Goal: Information Seeking & Learning: Learn about a topic

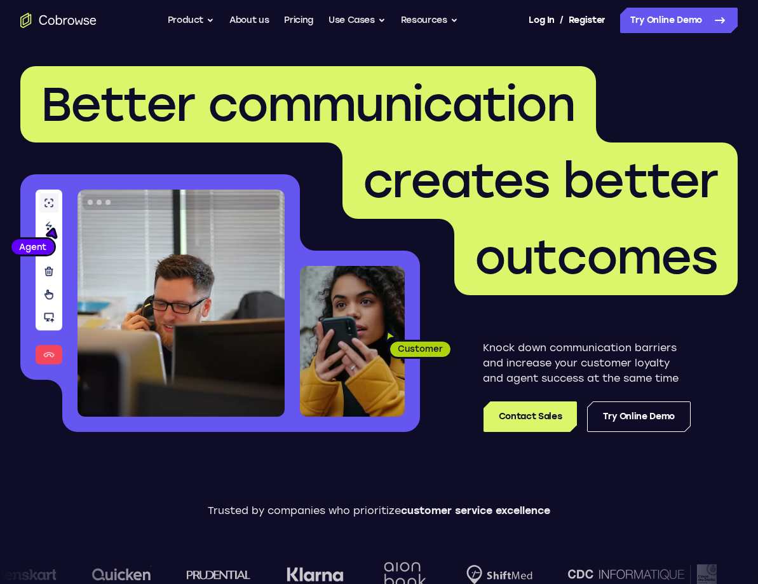
click at [474, 135] on span "Better communication" at bounding box center [308, 104] width 576 height 76
click at [352, 17] on button "Use Cases" at bounding box center [357, 20] width 57 height 25
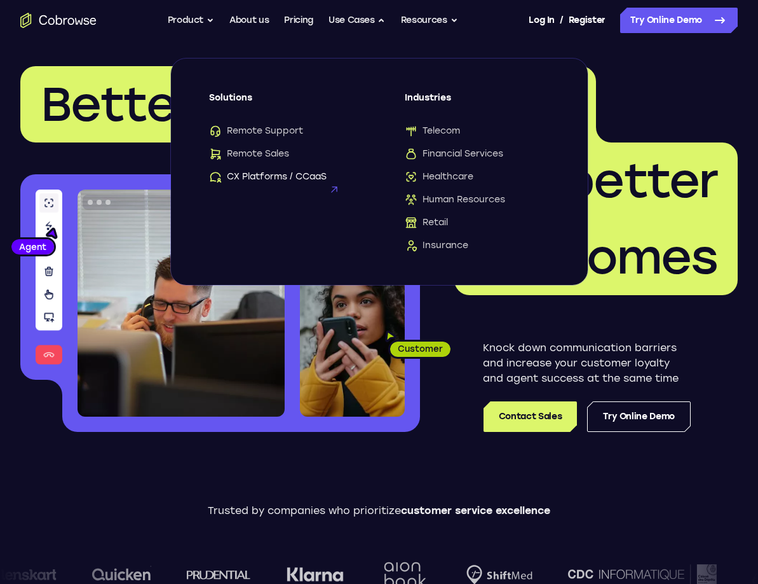
click at [270, 179] on span "CX Platforms / CCaaS" at bounding box center [268, 176] width 118 height 13
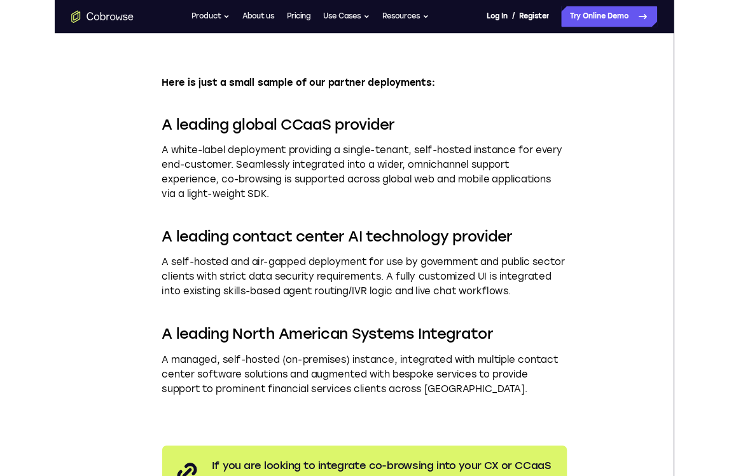
scroll to position [2027, 0]
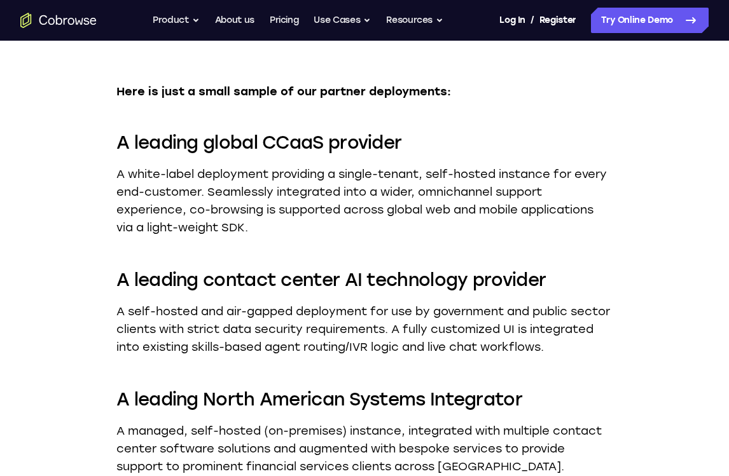
click at [296, 182] on dd "A white-label deployment providing a single-tenant, self-hosted instance for ev…" at bounding box center [364, 200] width 496 height 71
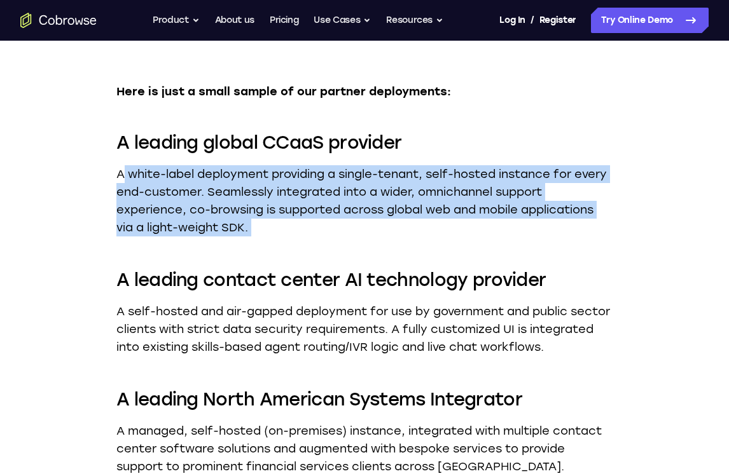
click at [296, 182] on dd "A white-label deployment providing a single-tenant, self-hosted instance for ev…" at bounding box center [364, 200] width 496 height 71
click at [335, 254] on dl "A leading global CCaaS provider A white-label deployment providing a single-ten…" at bounding box center [364, 303] width 496 height 346
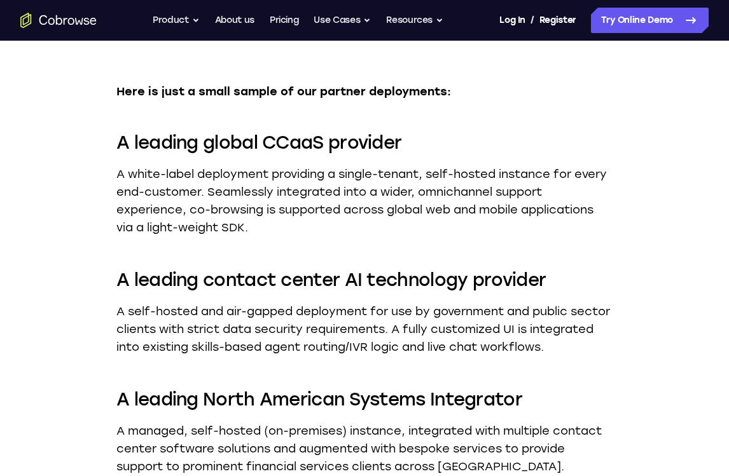
click at [437, 155] on div "A leading global CCaaS provider A white-label deployment providing a single-ten…" at bounding box center [364, 183] width 496 height 107
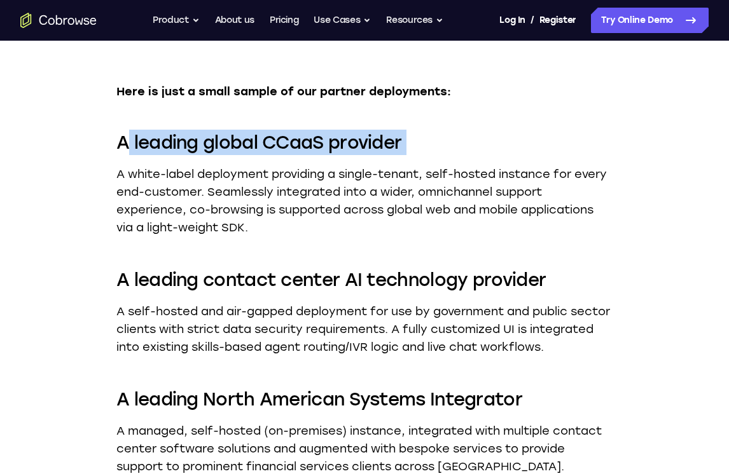
click at [437, 155] on div "A leading global CCaaS provider A white-label deployment providing a single-ten…" at bounding box center [364, 183] width 496 height 107
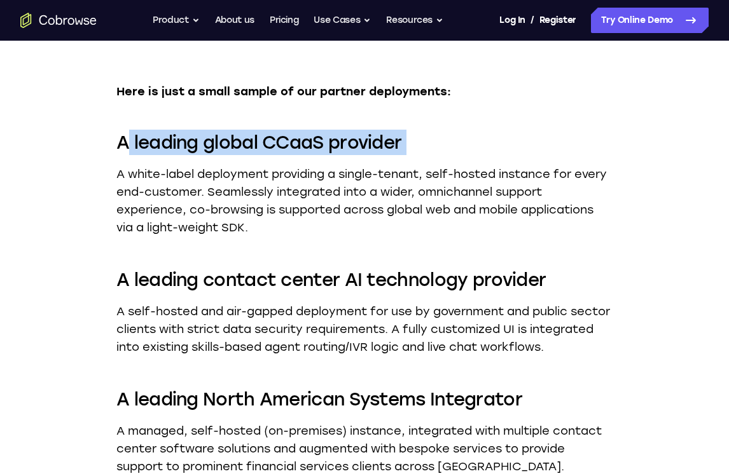
click at [437, 155] on div "A leading global CCaaS provider A white-label deployment providing a single-ten…" at bounding box center [364, 183] width 496 height 107
click at [440, 217] on dd "A white-label deployment providing a single-tenant, self-hosted instance for ev…" at bounding box center [364, 200] width 496 height 71
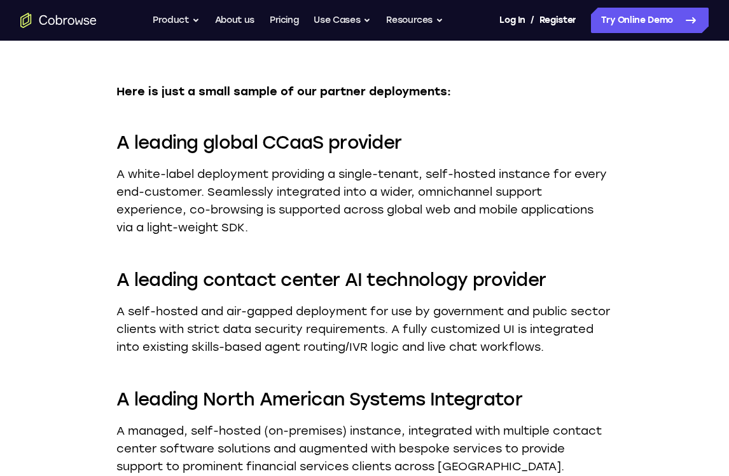
click at [440, 217] on dd "A white-label deployment providing a single-tenant, self-hosted instance for ev…" at bounding box center [364, 200] width 496 height 71
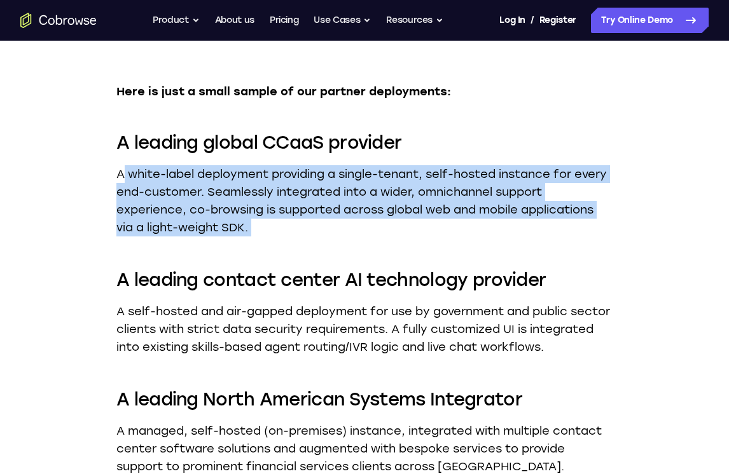
click at [440, 217] on dd "A white-label deployment providing a single-tenant, self-hosted instance for ev…" at bounding box center [364, 200] width 496 height 71
click at [466, 156] on div "A leading global CCaaS provider A white-label deployment providing a single-ten…" at bounding box center [364, 183] width 496 height 107
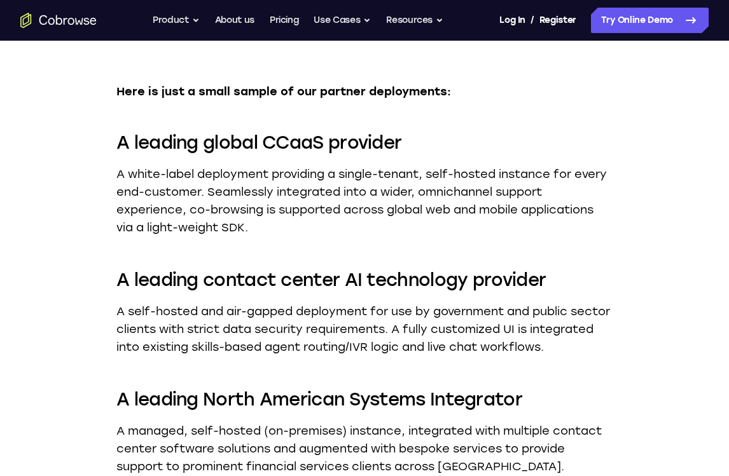
click at [466, 156] on div "A leading global CCaaS provider A white-label deployment providing a single-ten…" at bounding box center [364, 183] width 496 height 107
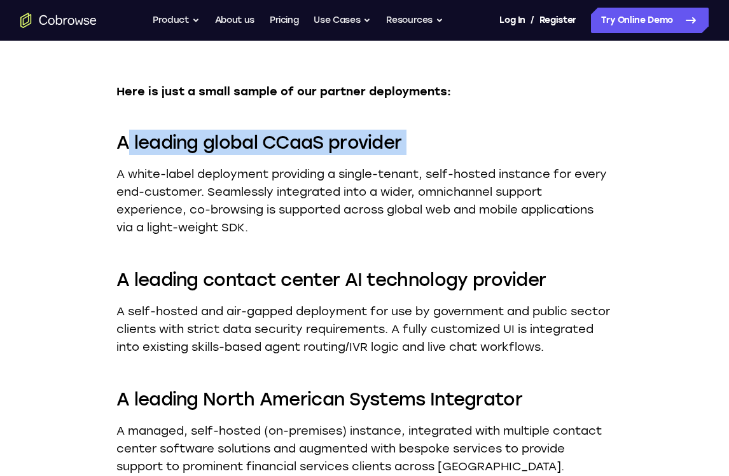
click at [466, 156] on div "A leading global CCaaS provider A white-label deployment providing a single-ten…" at bounding box center [364, 183] width 496 height 107
click at [474, 218] on dd "A white-label deployment providing a single-tenant, self-hosted instance for ev…" at bounding box center [364, 200] width 496 height 71
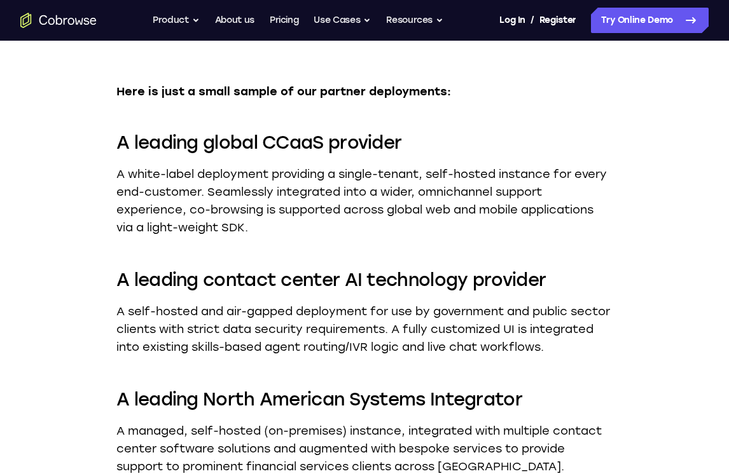
click at [474, 218] on dd "A white-label deployment providing a single-tenant, self-hosted instance for ev…" at bounding box center [364, 200] width 496 height 71
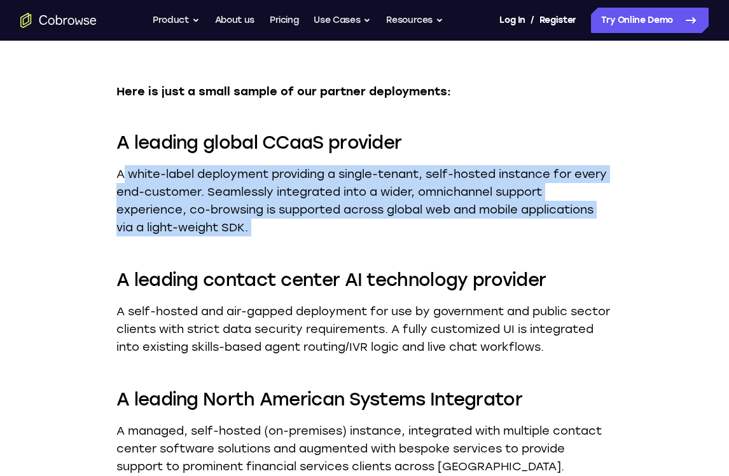
click at [474, 218] on dd "A white-label deployment providing a single-tenant, self-hosted instance for ev…" at bounding box center [364, 200] width 496 height 71
click at [495, 158] on div "A leading global CCaaS provider A white-label deployment providing a single-ten…" at bounding box center [364, 183] width 496 height 107
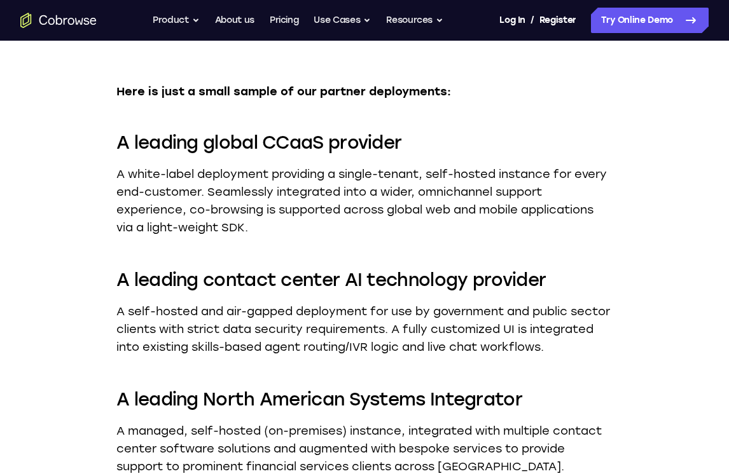
click at [495, 158] on div "A leading global CCaaS provider A white-label deployment providing a single-ten…" at bounding box center [364, 183] width 496 height 107
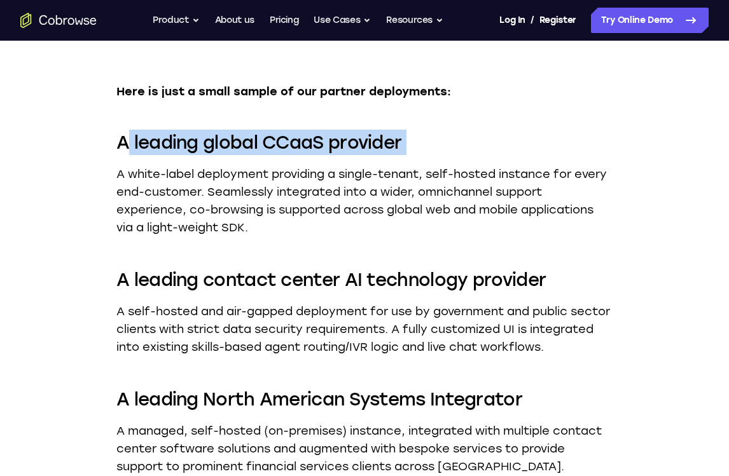
click at [495, 158] on div "A leading global CCaaS provider A white-label deployment providing a single-ten…" at bounding box center [364, 183] width 496 height 107
click at [507, 125] on div "Cobrowse in action Deploying Cobrowse.io couldn’t be simpler. CCaaS providers, …" at bounding box center [364, 172] width 496 height 862
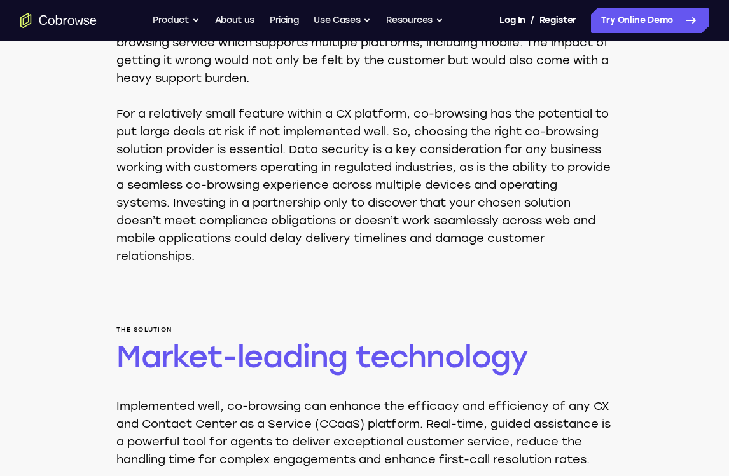
scroll to position [0, 0]
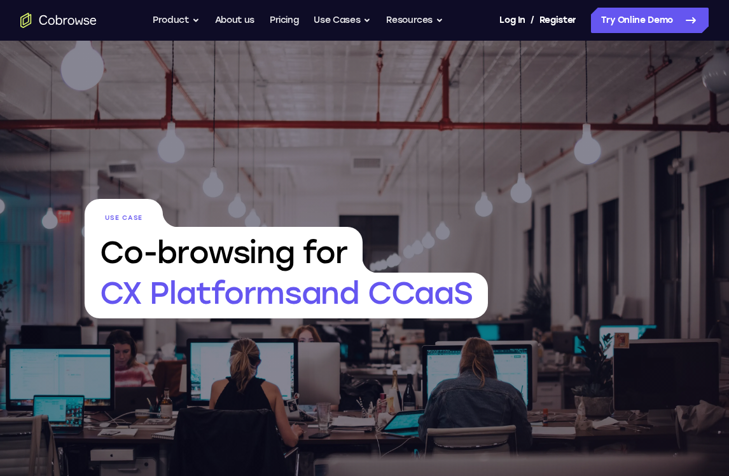
click at [249, 285] on span "CX Platforms and CCaaS" at bounding box center [286, 296] width 403 height 46
click at [249, 287] on span "CX Platforms and CCaaS" at bounding box center [286, 296] width 403 height 46
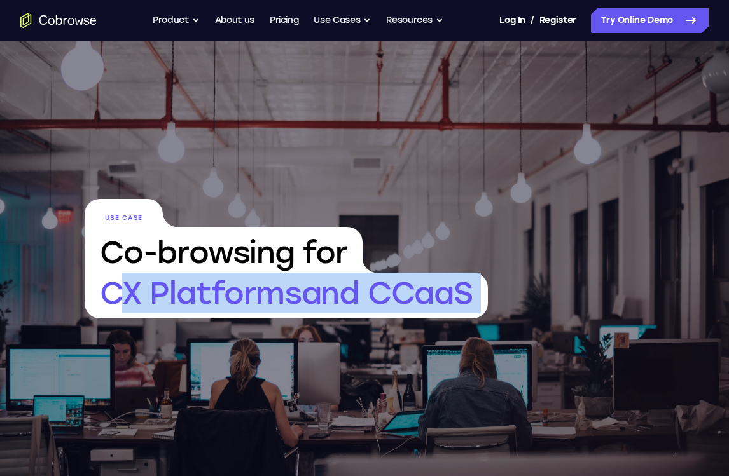
click at [249, 287] on span "CX Platforms and CCaaS" at bounding box center [286, 296] width 403 height 46
click at [260, 254] on span "Co-browsing for" at bounding box center [224, 250] width 278 height 46
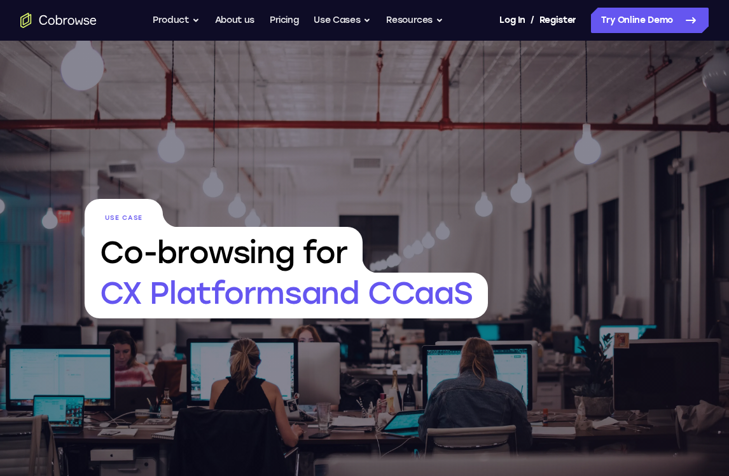
click at [260, 254] on span "Co-browsing for" at bounding box center [224, 250] width 278 height 46
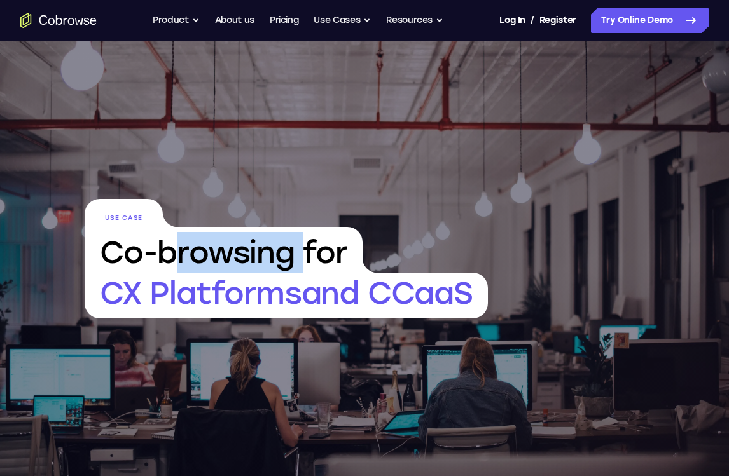
click at [260, 254] on span "Co-browsing for" at bounding box center [224, 250] width 278 height 46
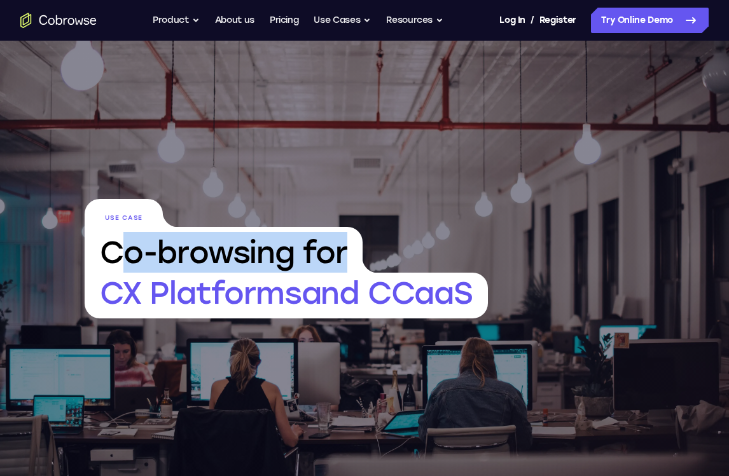
click at [260, 254] on span "Co-browsing for" at bounding box center [224, 250] width 278 height 46
click at [268, 294] on span "CX Platforms and CCaaS" at bounding box center [286, 296] width 403 height 46
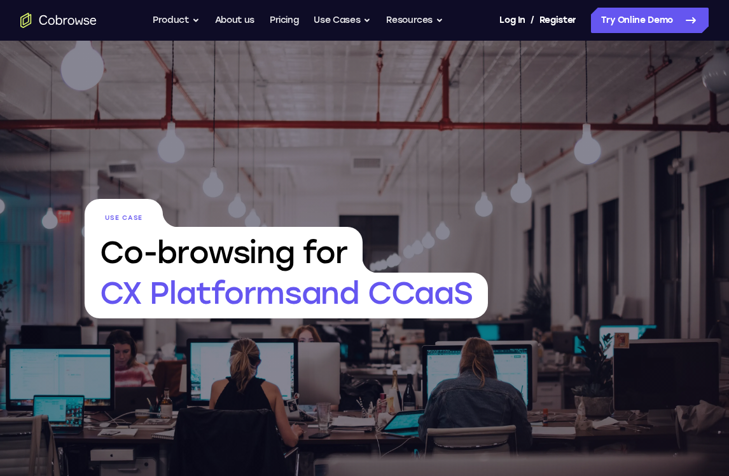
click at [268, 294] on span "CX Platforms and CCaaS" at bounding box center [286, 296] width 403 height 46
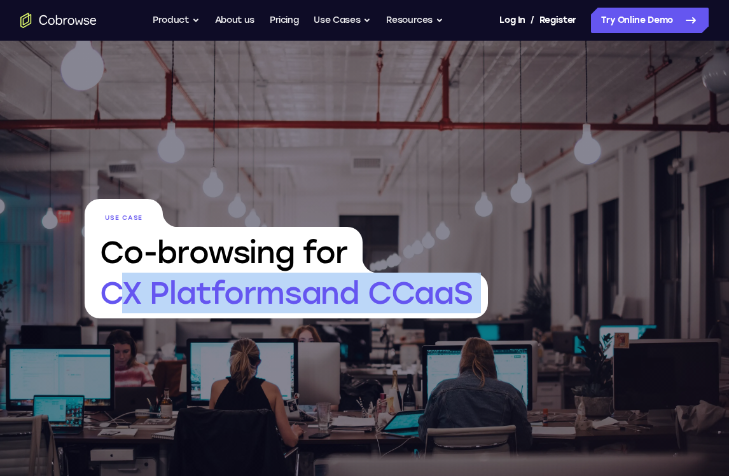
click at [268, 294] on span "CX Platforms and CCaaS" at bounding box center [286, 296] width 403 height 46
click at [278, 261] on span "Co-browsing for" at bounding box center [224, 250] width 278 height 46
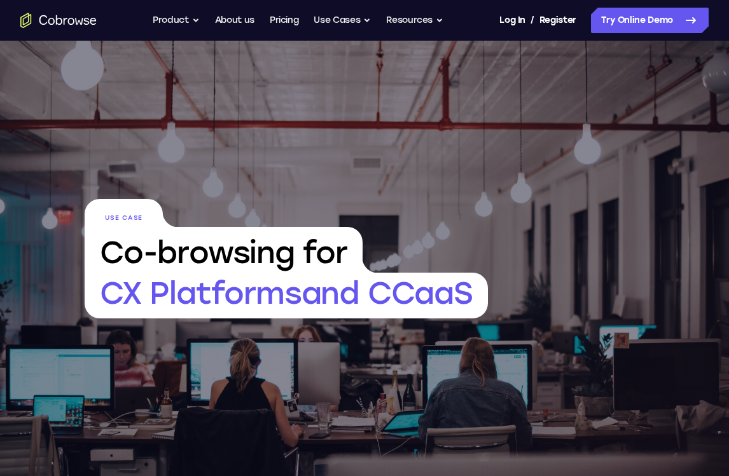
click at [278, 261] on span "Co-browsing for" at bounding box center [224, 250] width 278 height 46
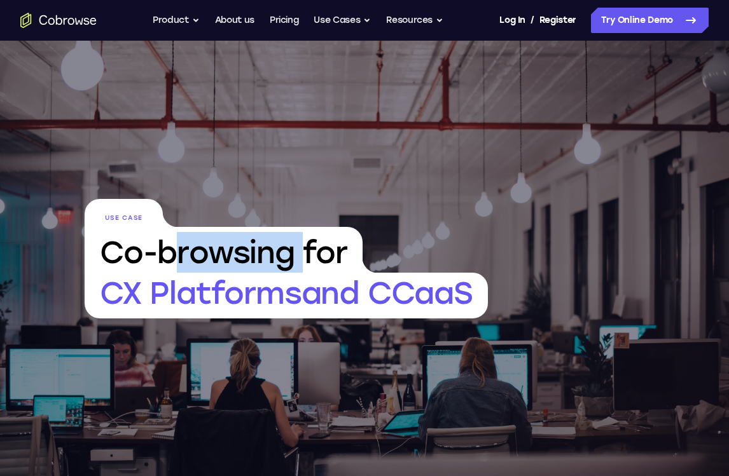
click at [278, 261] on span "Co-browsing for" at bounding box center [224, 250] width 278 height 46
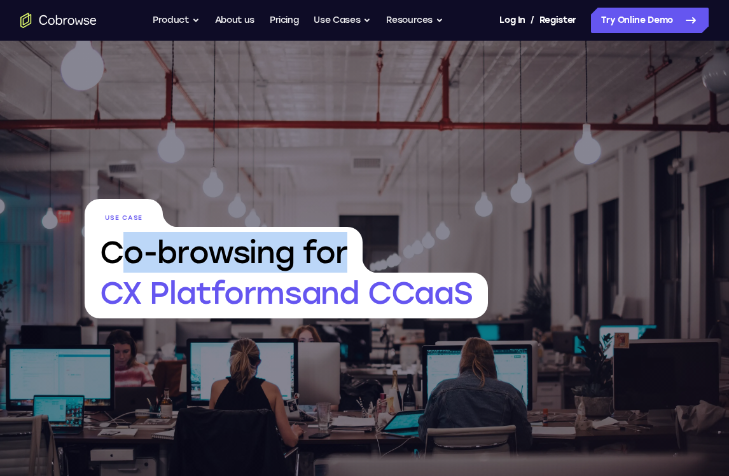
click at [278, 261] on span "Co-browsing for" at bounding box center [224, 250] width 278 height 46
click at [308, 259] on span "Co-browsing for" at bounding box center [224, 250] width 278 height 46
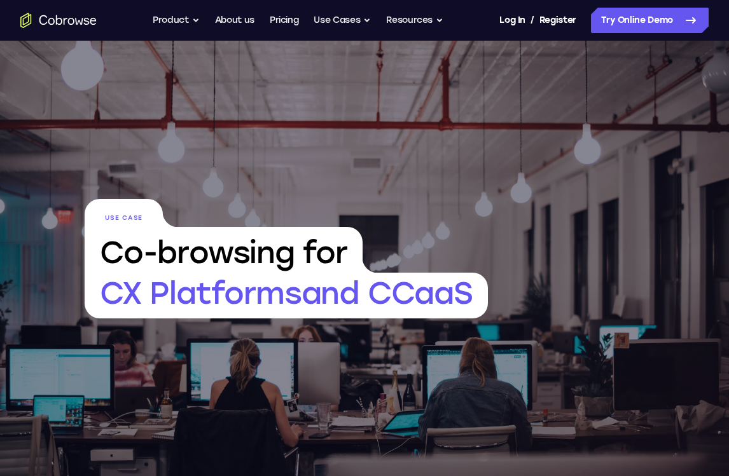
click at [308, 259] on span "Co-browsing for" at bounding box center [224, 250] width 278 height 46
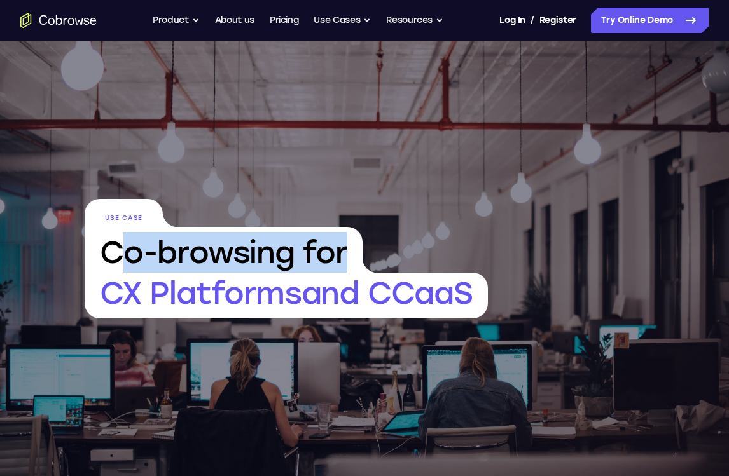
click at [308, 259] on span "Co-browsing for" at bounding box center [224, 250] width 278 height 46
click at [296, 244] on span "Co-browsing for" at bounding box center [224, 250] width 278 height 46
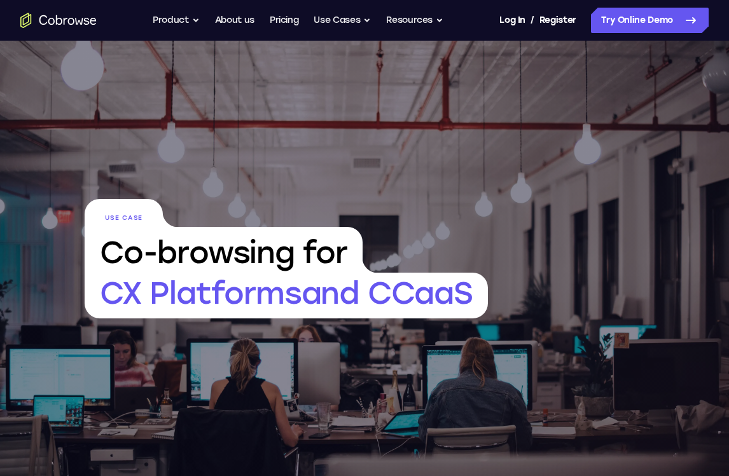
click at [296, 244] on span "Co-browsing for" at bounding box center [224, 250] width 278 height 46
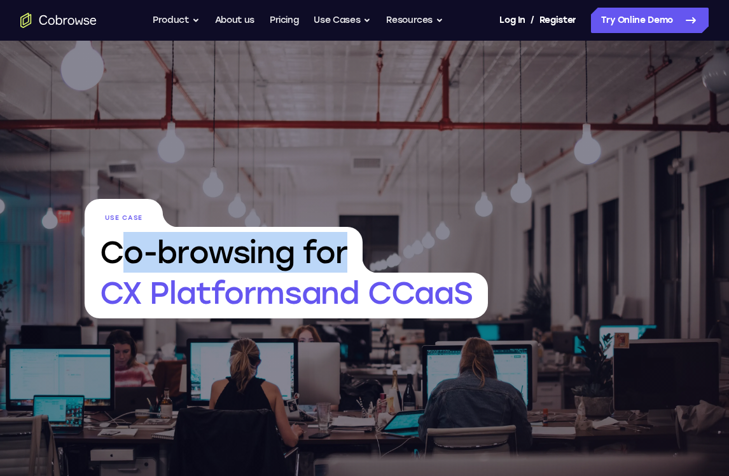
click at [296, 244] on span "Co-browsing for" at bounding box center [224, 250] width 278 height 46
click at [301, 267] on span "Co-browsing for" at bounding box center [224, 250] width 278 height 46
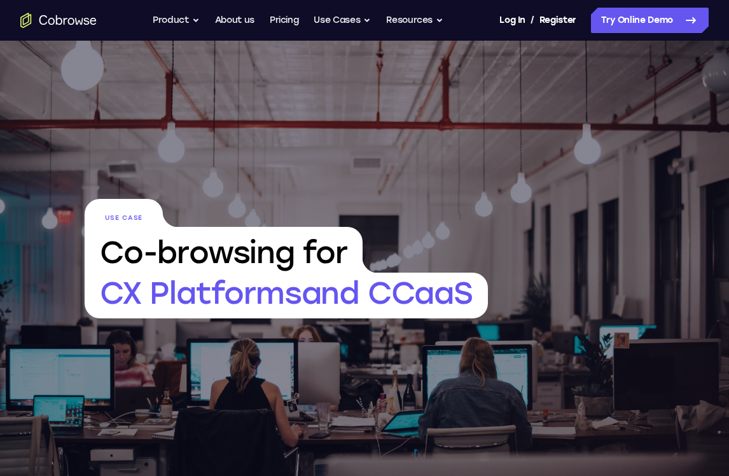
click at [301, 267] on span "Co-browsing for" at bounding box center [224, 250] width 278 height 46
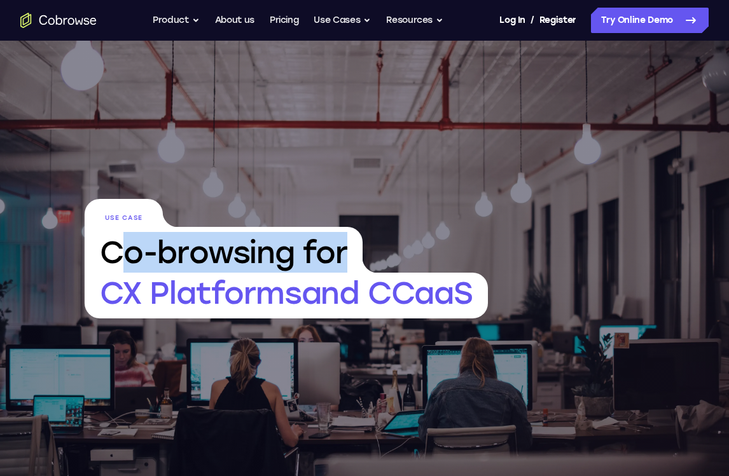
click at [301, 267] on span "Co-browsing for" at bounding box center [224, 250] width 278 height 46
click at [157, 253] on span "Co-browsing for" at bounding box center [224, 250] width 278 height 46
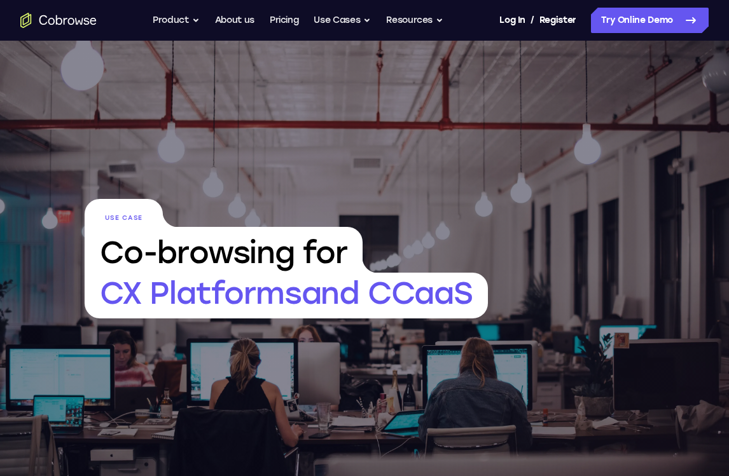
click at [157, 253] on span "Co-browsing for" at bounding box center [224, 250] width 278 height 46
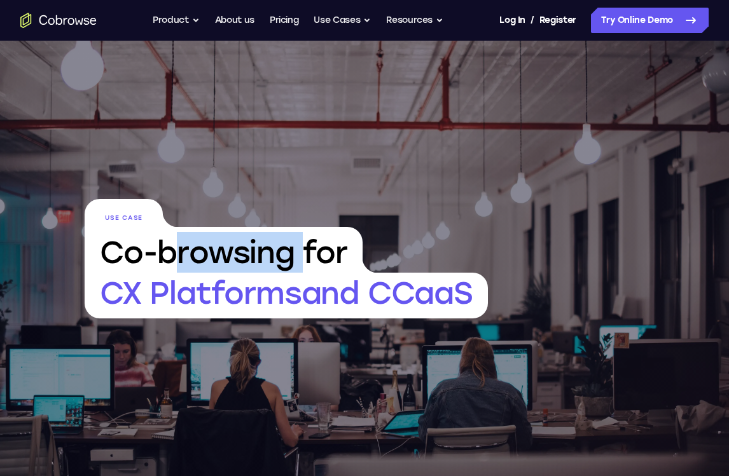
click at [125, 214] on span "Use Case" at bounding box center [124, 213] width 78 height 28
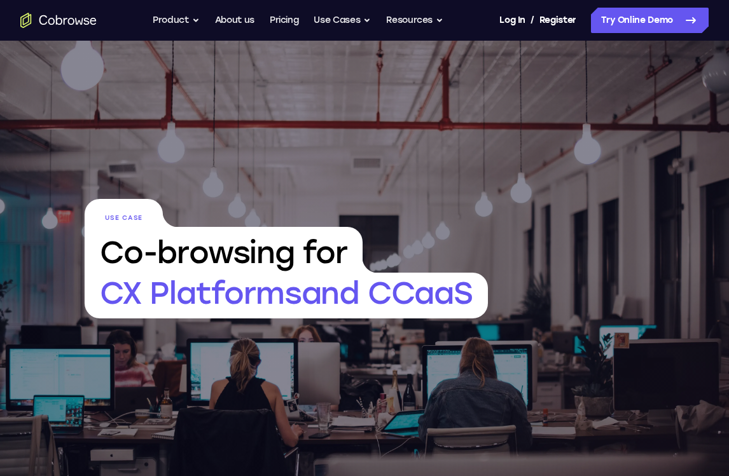
click at [125, 214] on span "Use Case" at bounding box center [124, 213] width 78 height 28
click at [106, 214] on span "Use Case" at bounding box center [124, 213] width 78 height 28
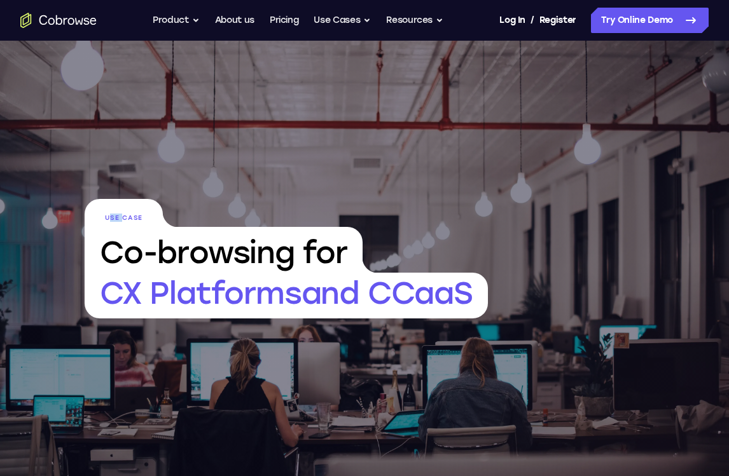
click at [119, 211] on span "Use Case" at bounding box center [124, 213] width 78 height 28
click at [119, 221] on span "Use Case" at bounding box center [124, 213] width 78 height 28
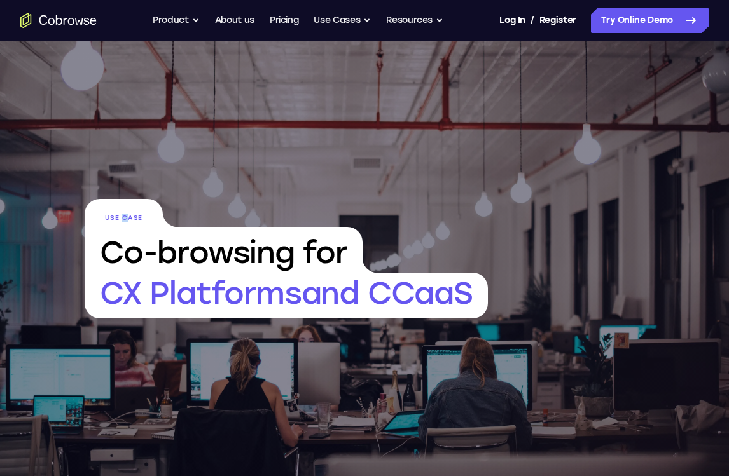
click at [119, 221] on span "Use Case" at bounding box center [124, 213] width 78 height 28
click at [126, 273] on span "CX Platforms and CCaaS" at bounding box center [286, 296] width 403 height 46
